Goal: Browse casually: Explore the website without a specific task or goal

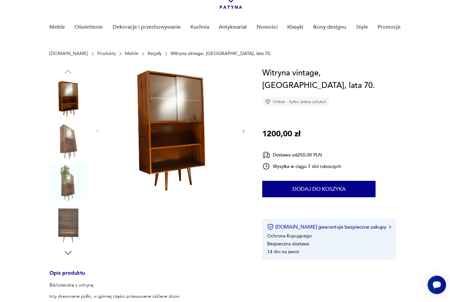
scroll to position [44, 0]
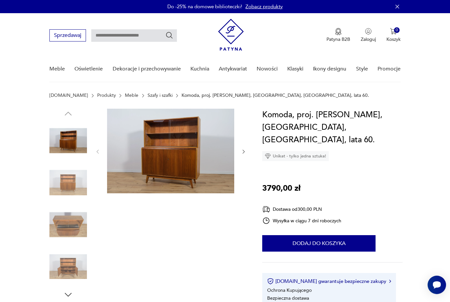
click at [64, 139] on img at bounding box center [68, 141] width 38 height 38
click at [58, 181] on img at bounding box center [68, 183] width 38 height 38
